Goal: Communication & Community: Share content

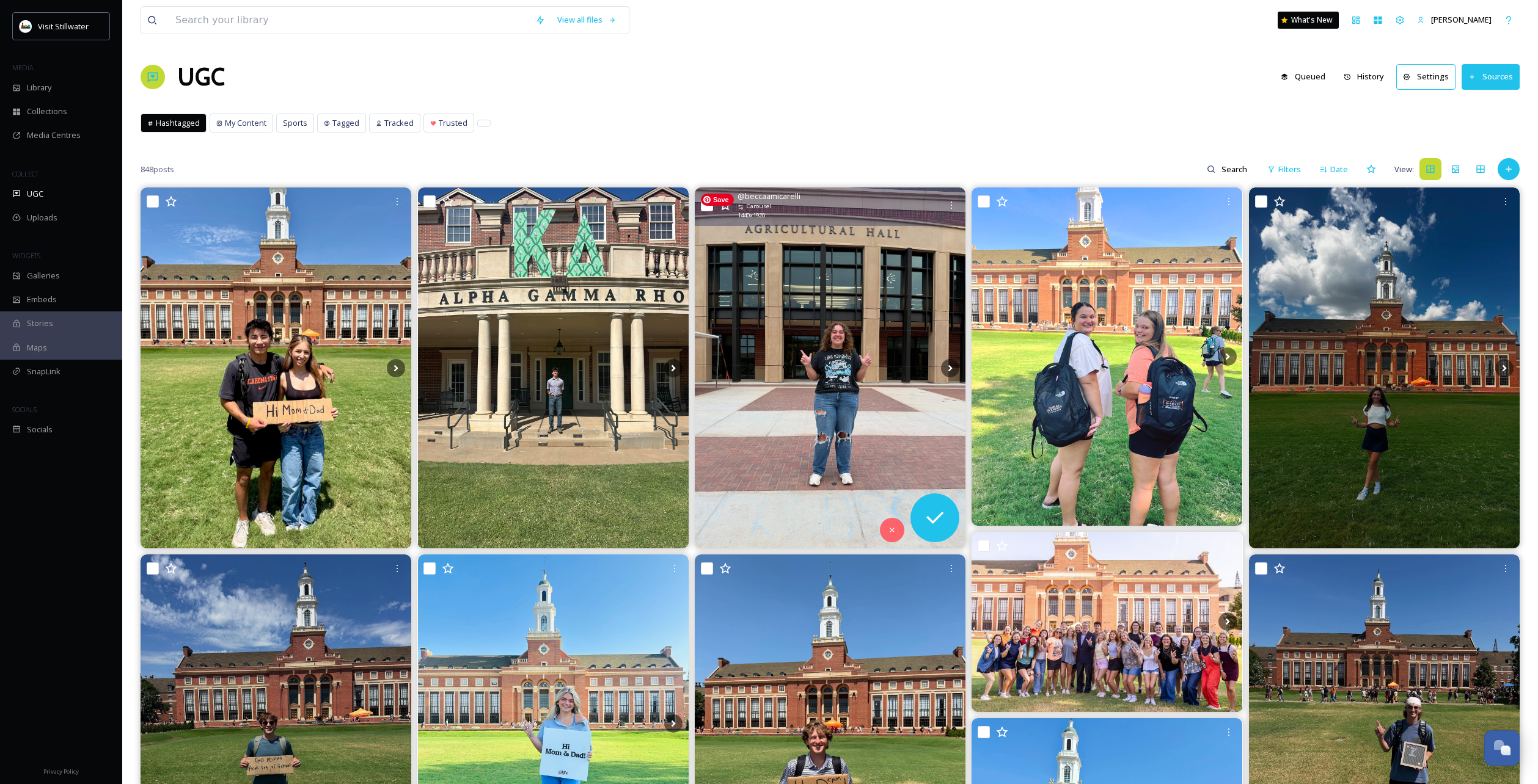
scroll to position [110, 0]
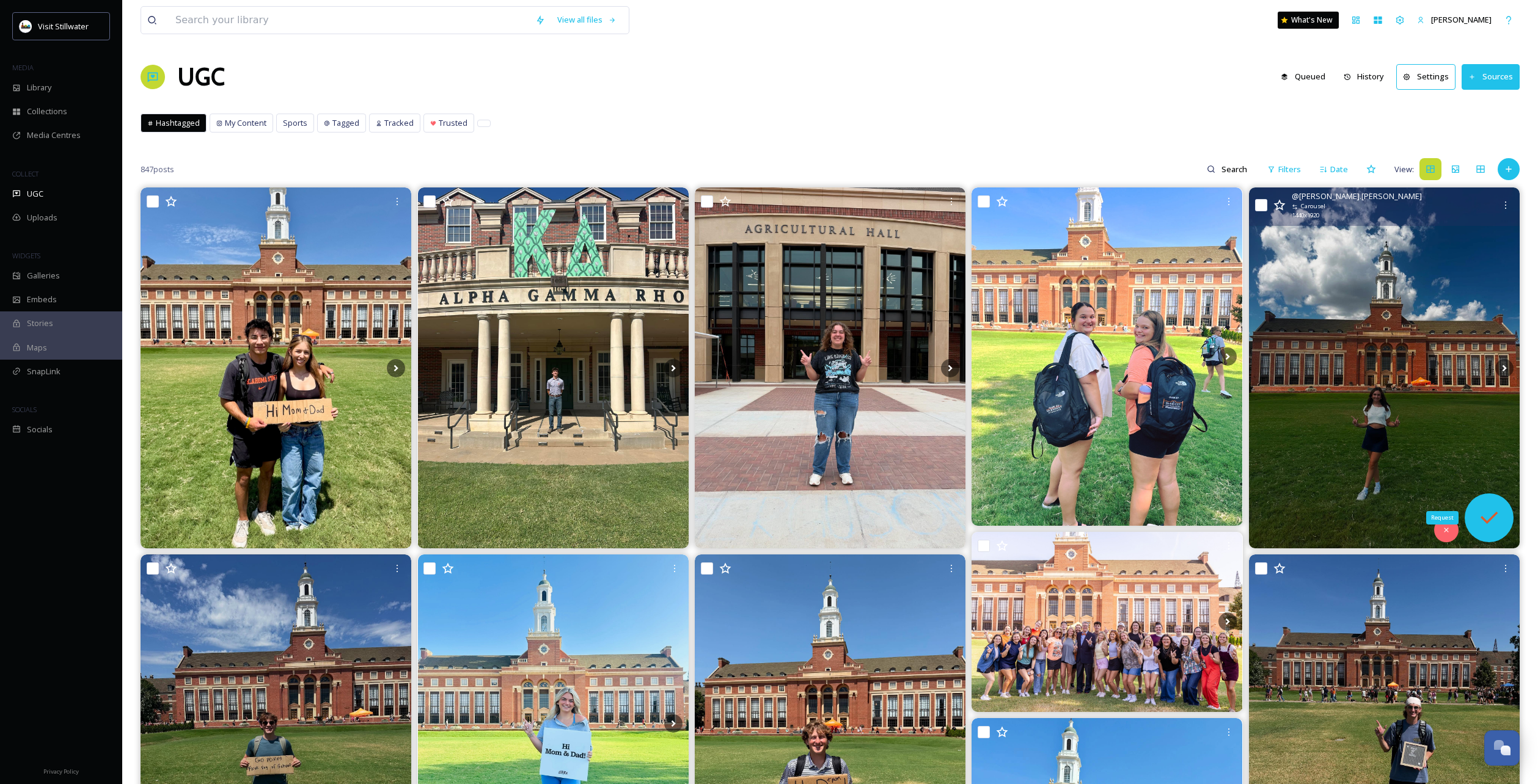
click at [1485, 513] on icon at bounding box center [1489, 518] width 24 height 24
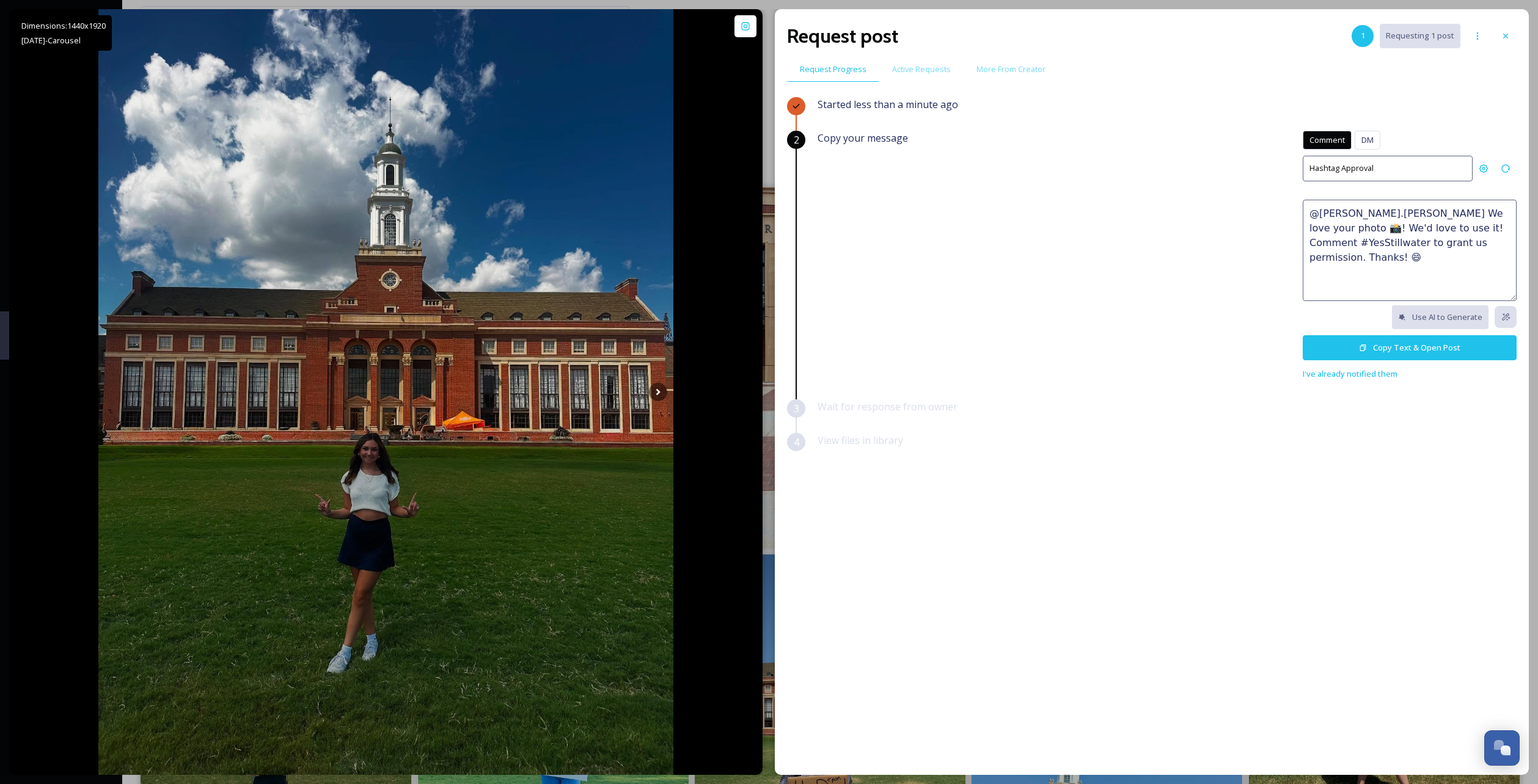
drag, startPoint x: 1485, startPoint y: 247, endPoint x: 1306, endPoint y: 210, distance: 182.8
click at [1306, 210] on textarea "@[PERSON_NAME].[PERSON_NAME] We love your photo 📸! We'd love to use it! Comment…" at bounding box center [1409, 250] width 214 height 102
click at [1354, 351] on button "Copy Text & Open Post" at bounding box center [1409, 348] width 214 height 25
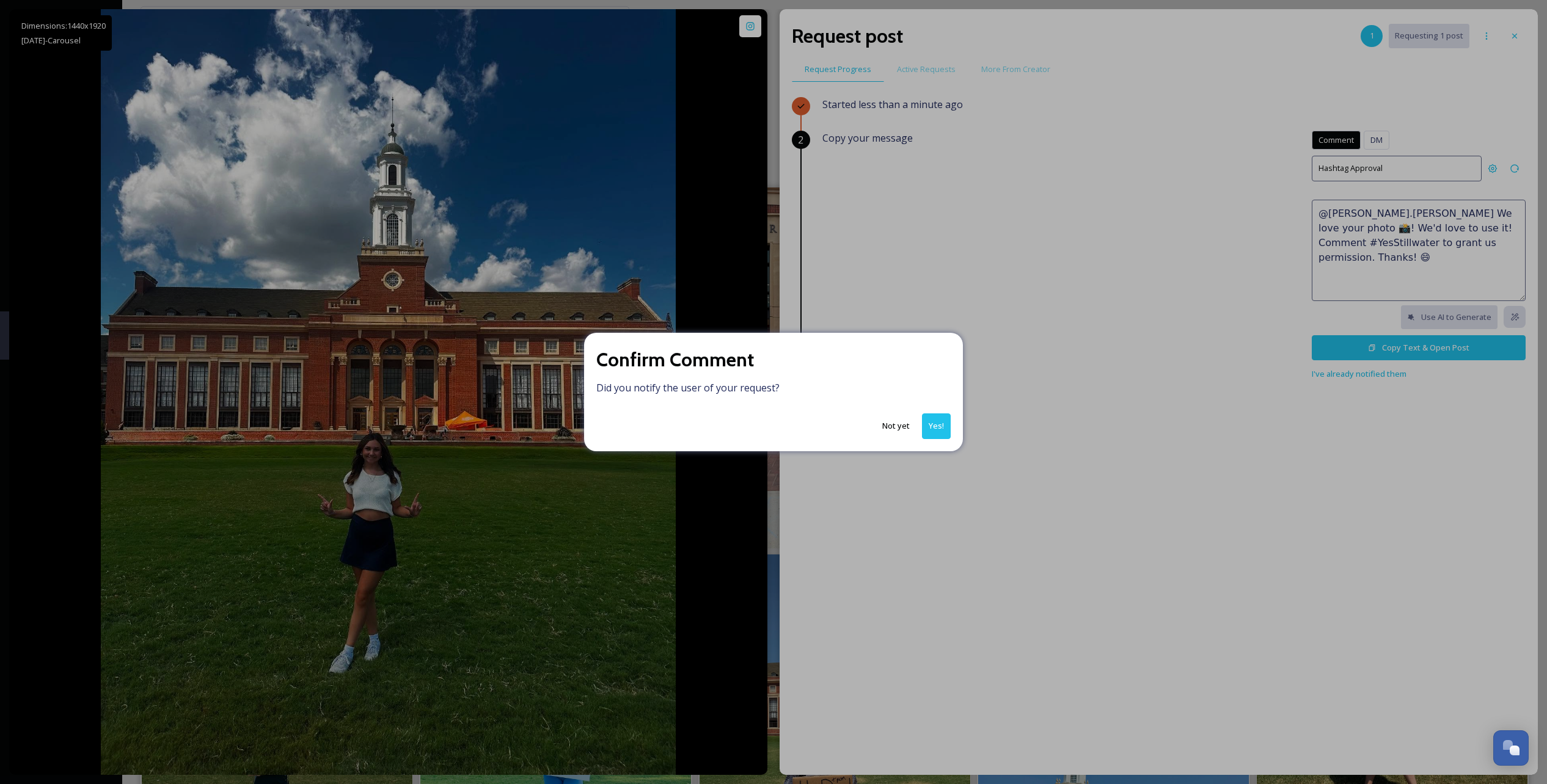
click at [930, 435] on button "Yes!" at bounding box center [936, 426] width 29 height 25
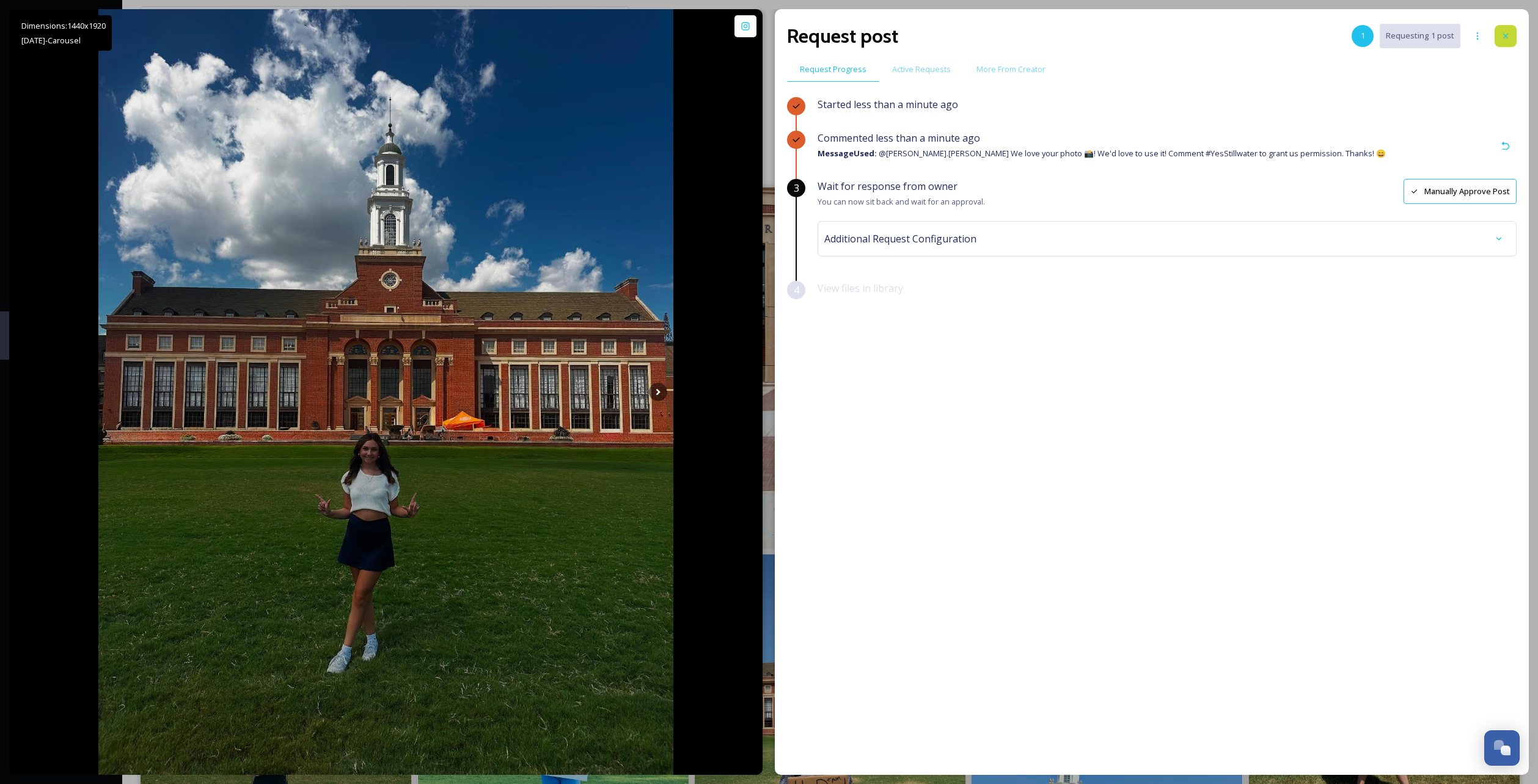
click at [1506, 33] on icon at bounding box center [1506, 36] width 10 height 10
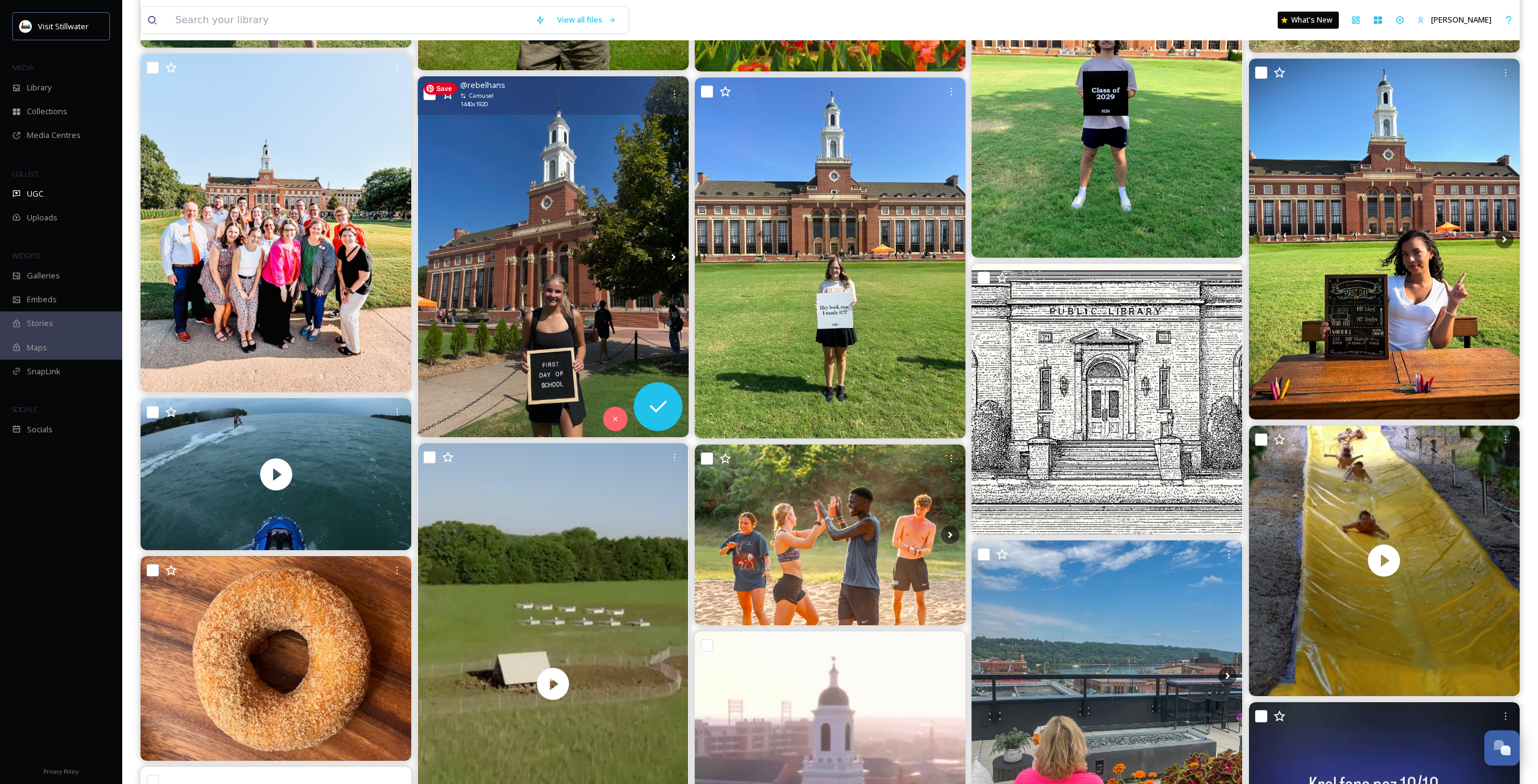
scroll to position [1187, 0]
click at [648, 411] on icon at bounding box center [658, 408] width 24 height 24
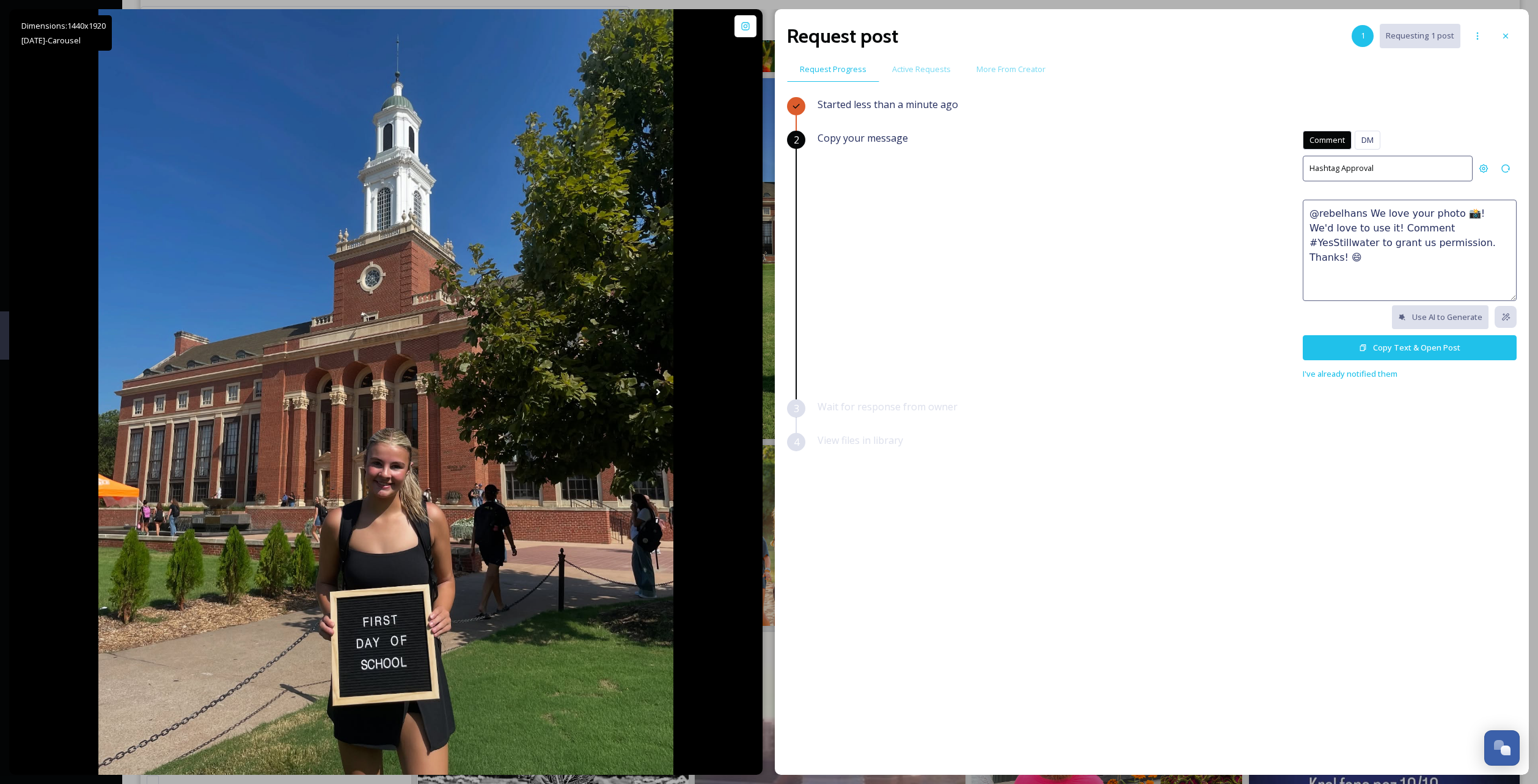
click at [1182, 158] on div "Copy your message Comment DM Comment DM Hashtag Approval @rebelhans We love you…" at bounding box center [1167, 256] width 699 height 250
drag, startPoint x: 1461, startPoint y: 244, endPoint x: 1264, endPoint y: 209, distance: 200.1
click at [1264, 209] on div "Copy your message Comment DM Comment DM Hashtag Approval @rebelhans We love you…" at bounding box center [1167, 256] width 699 height 250
click at [1360, 348] on icon at bounding box center [1362, 348] width 8 height 8
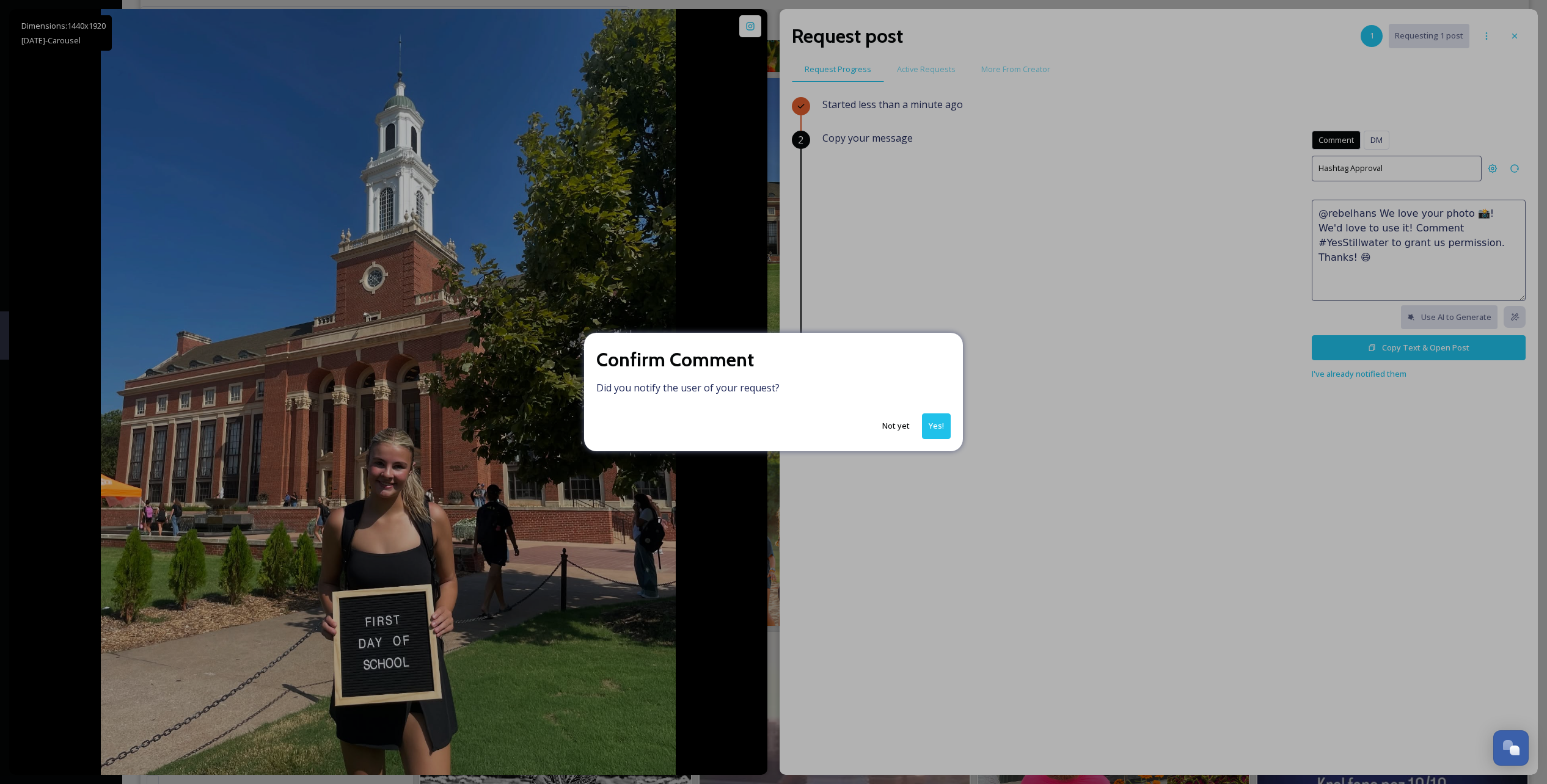
click at [937, 424] on button "Yes!" at bounding box center [936, 426] width 29 height 25
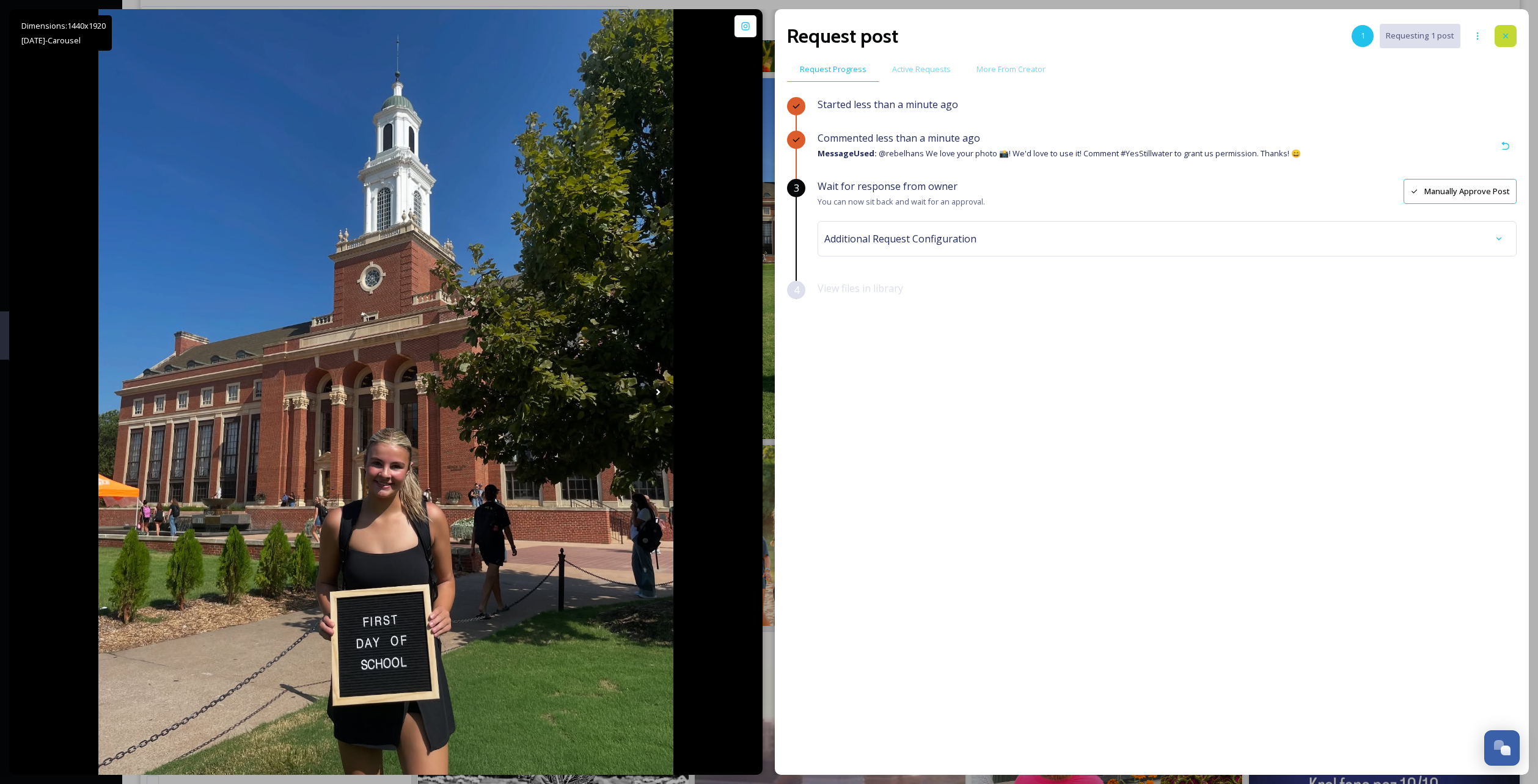
click at [1506, 41] on div at bounding box center [1506, 36] width 22 height 22
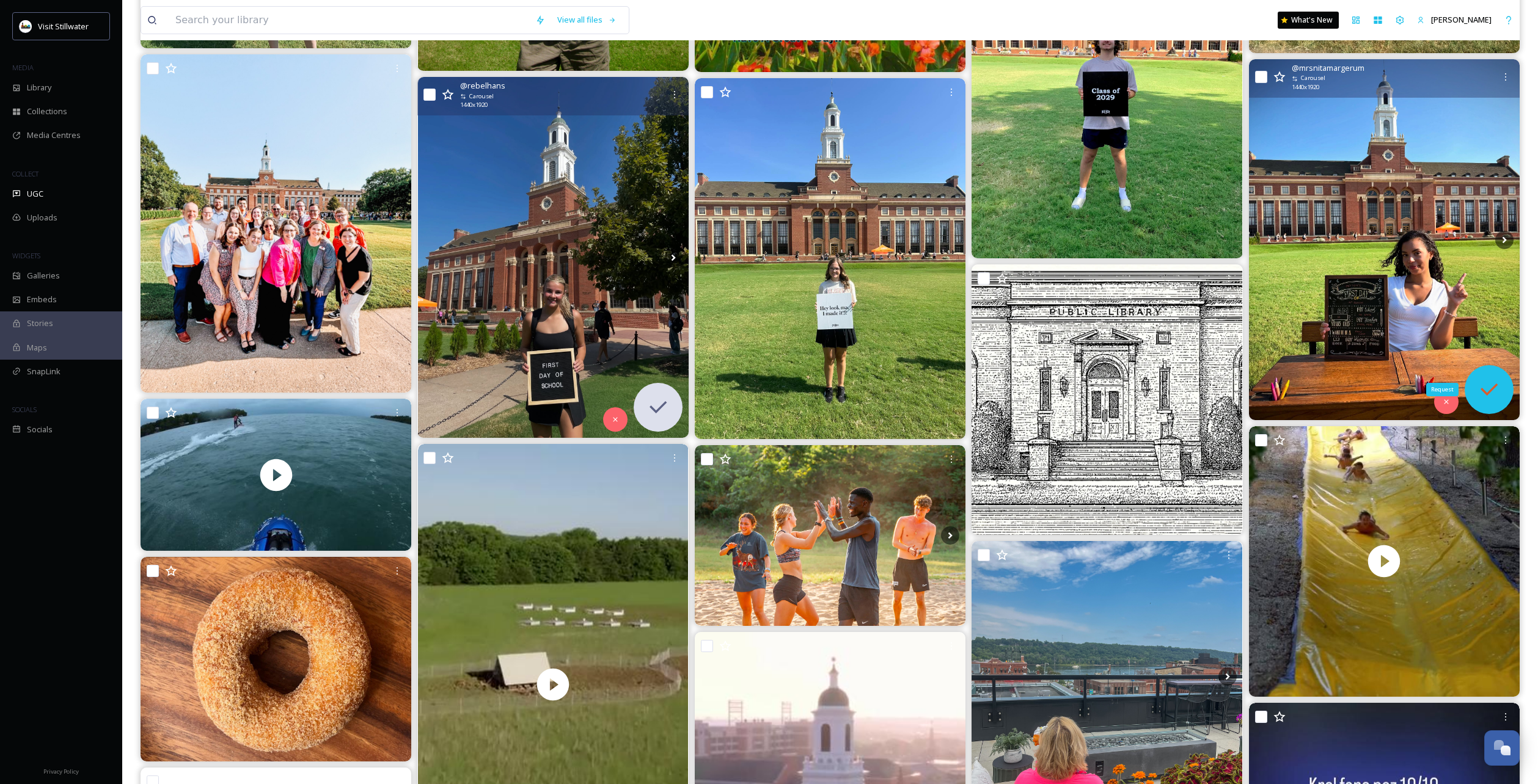
click at [1494, 382] on icon at bounding box center [1489, 390] width 24 height 24
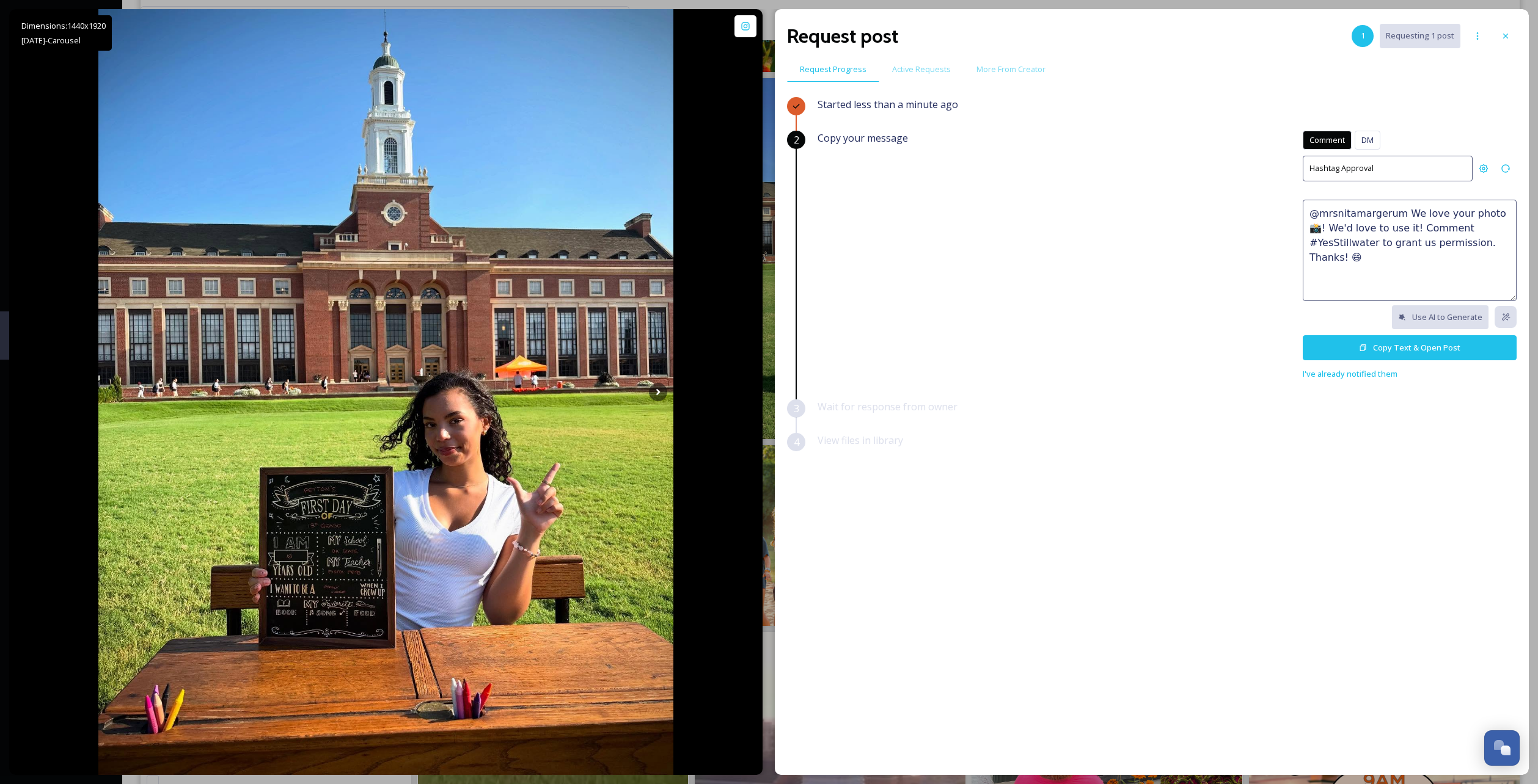
drag, startPoint x: 1476, startPoint y: 245, endPoint x: 1258, endPoint y: 212, distance: 220.5
click at [1258, 212] on div "Copy your message Comment DM Comment DM Hashtag Approval @mrsnitamargerum We lo…" at bounding box center [1167, 256] width 699 height 250
click at [1368, 350] on button "Copy Text & Open Post" at bounding box center [1409, 348] width 214 height 25
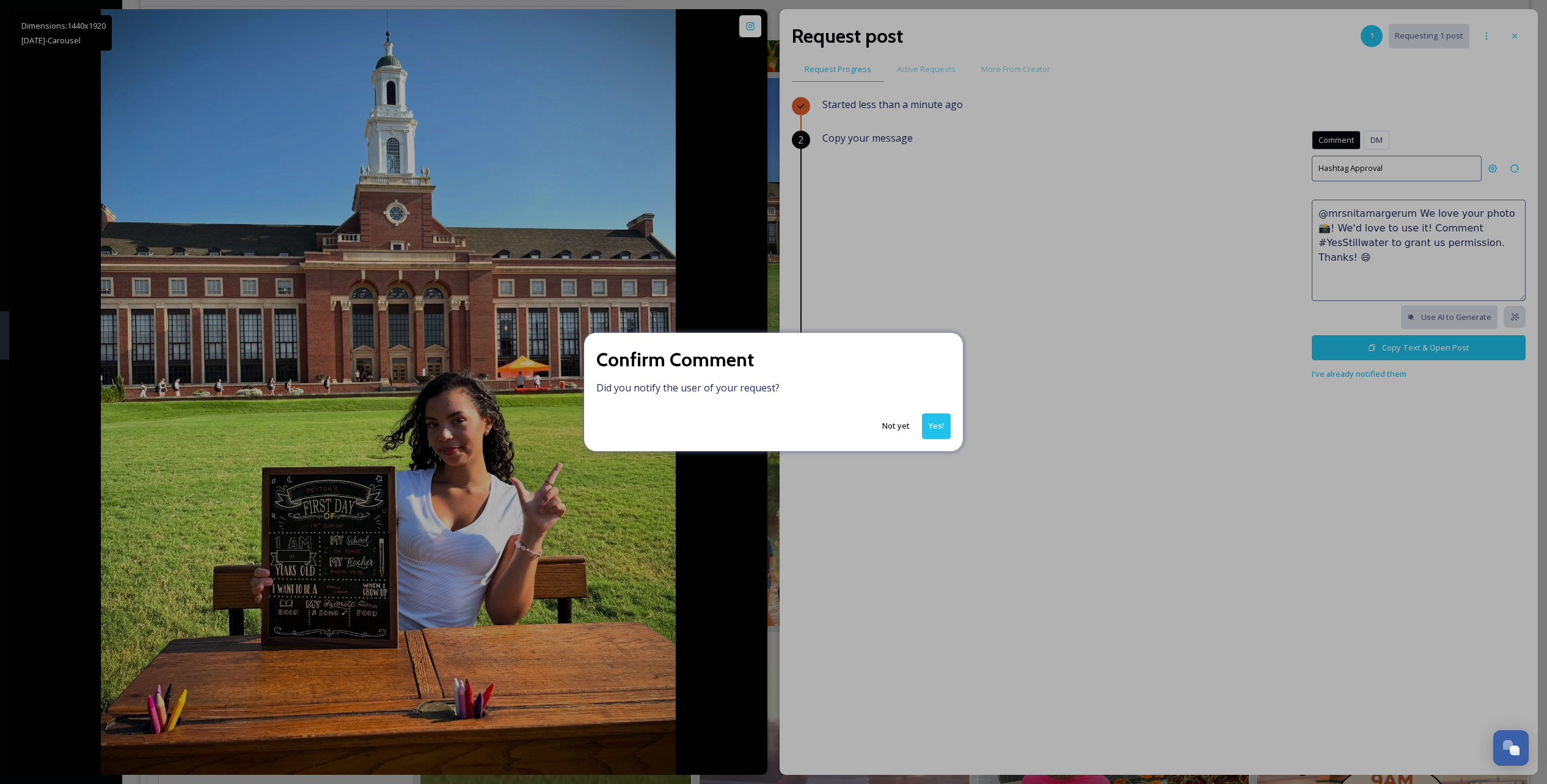
click at [938, 405] on div "Confirm Comment Did you notify the user of your request? Not yet Yes!" at bounding box center [773, 392] width 379 height 118
click at [938, 424] on button "Yes!" at bounding box center [936, 426] width 29 height 25
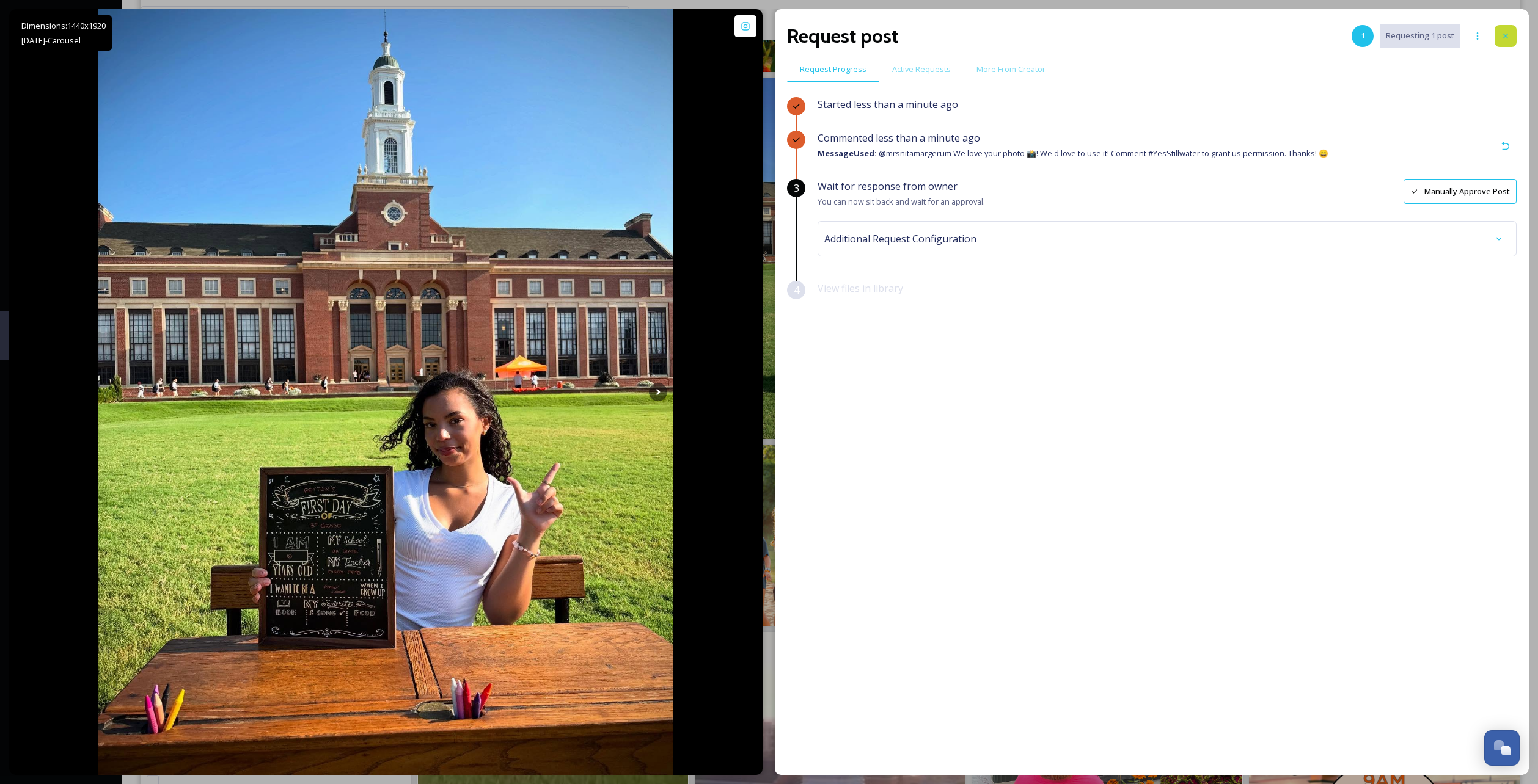
click at [1514, 34] on div at bounding box center [1506, 36] width 22 height 22
